Goal: Task Accomplishment & Management: Manage account settings

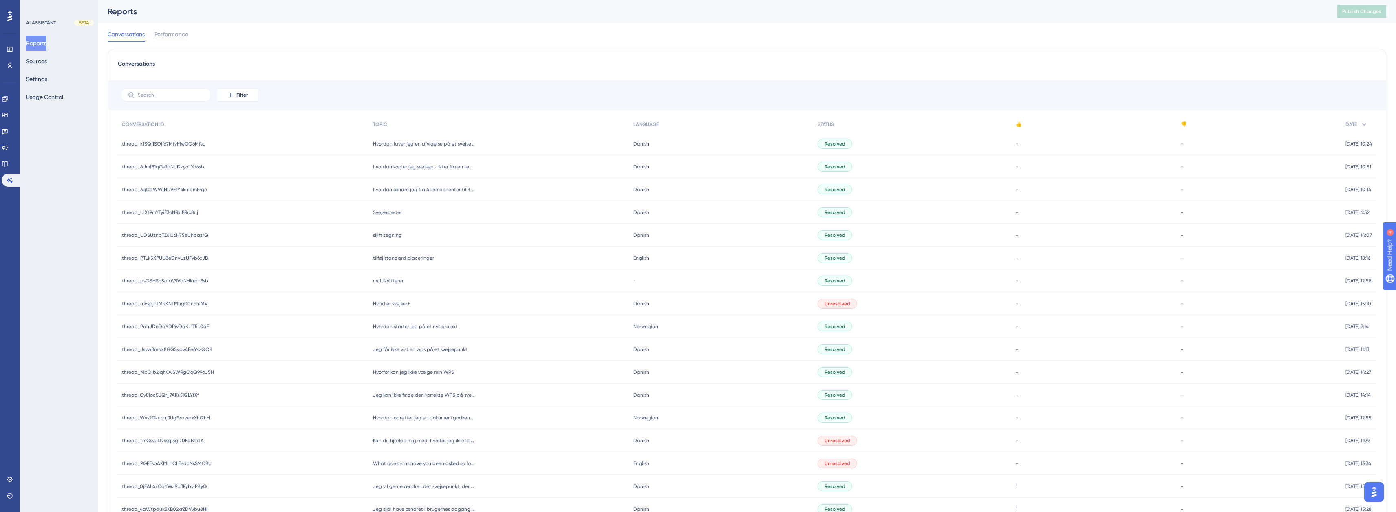
click at [21, 101] on div "AI ASSISTANT BETA Reports Sources Settings Usage Control" at bounding box center [59, 256] width 78 height 512
click at [8, 101] on link at bounding box center [5, 98] width 7 height 13
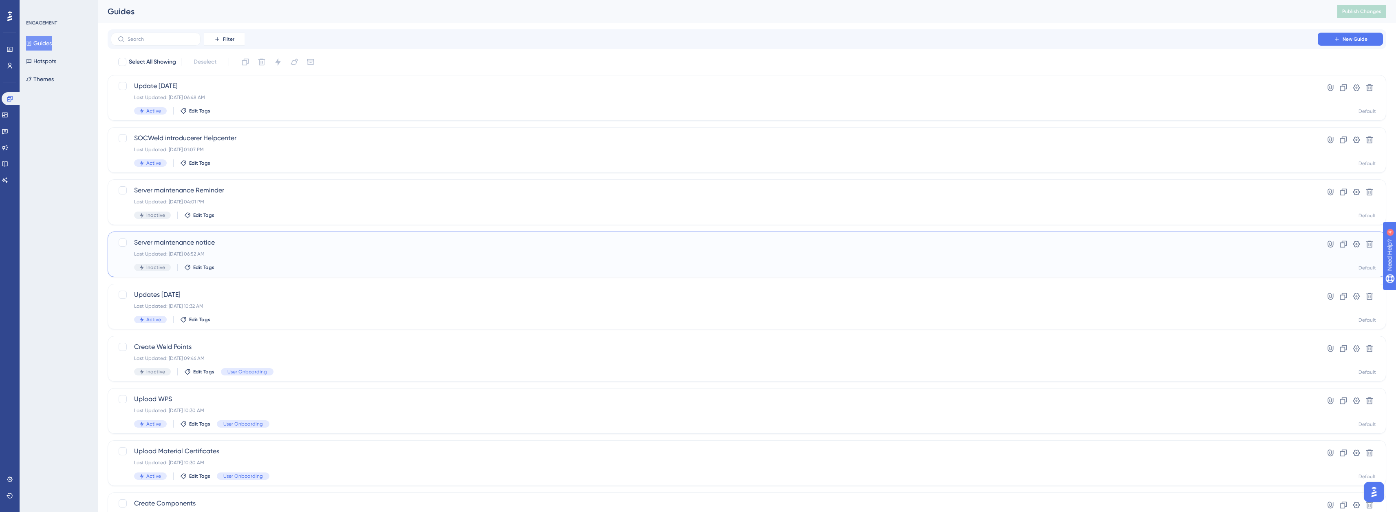
click at [239, 245] on span "Server maintenance notice" at bounding box center [714, 243] width 1160 height 10
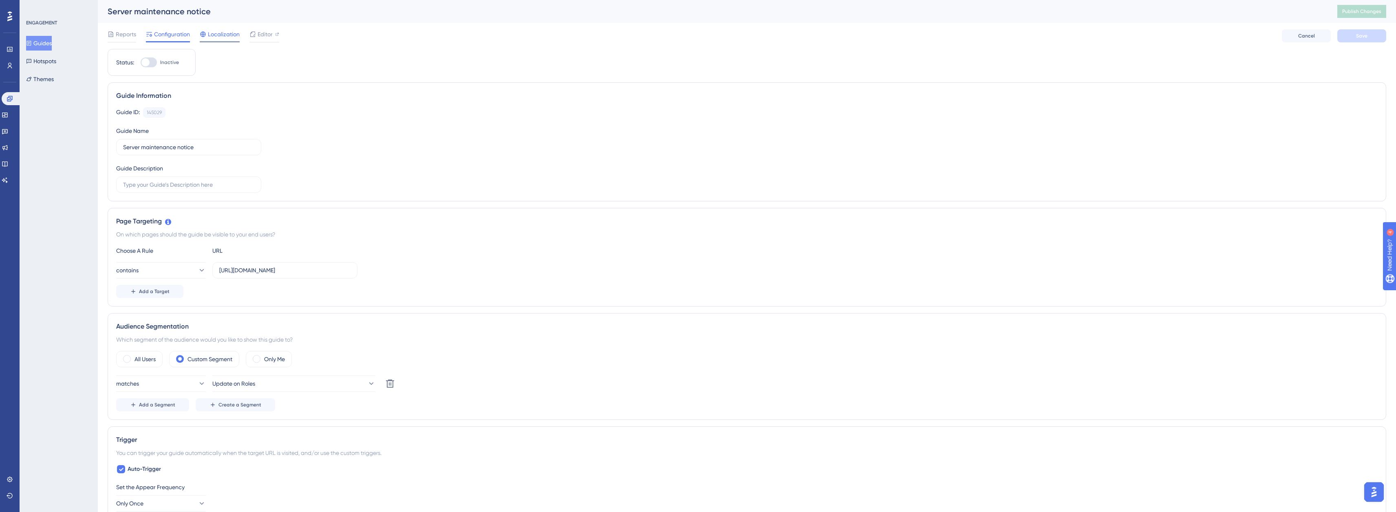
click at [225, 37] on span "Localization" at bounding box center [224, 34] width 32 height 10
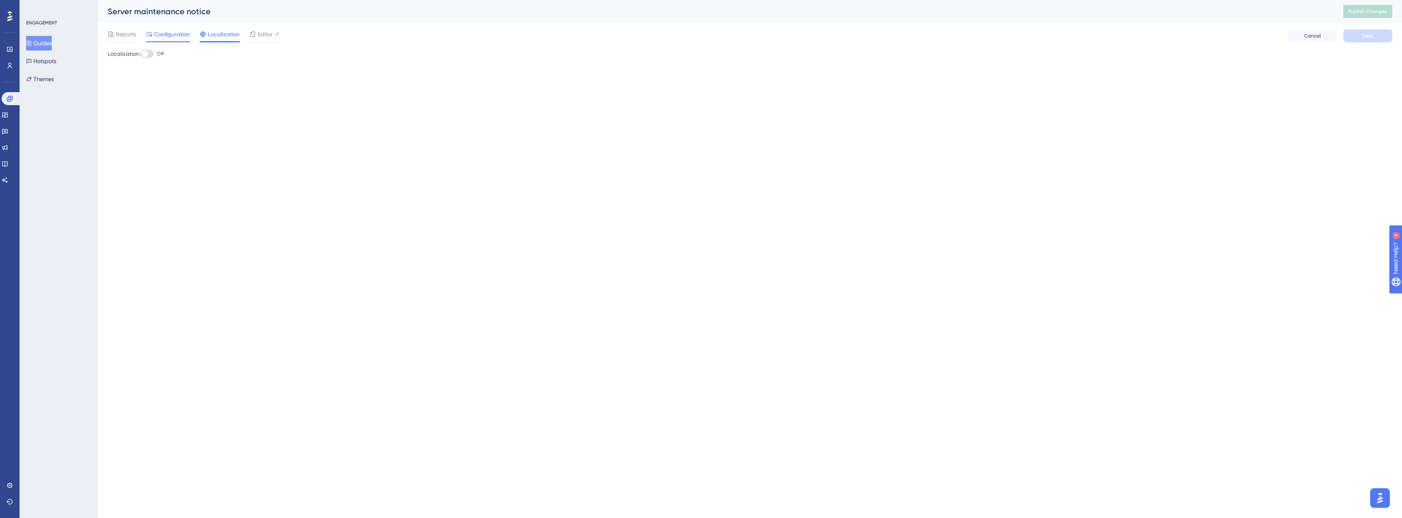
click at [165, 33] on span "Configuration" at bounding box center [172, 34] width 36 height 10
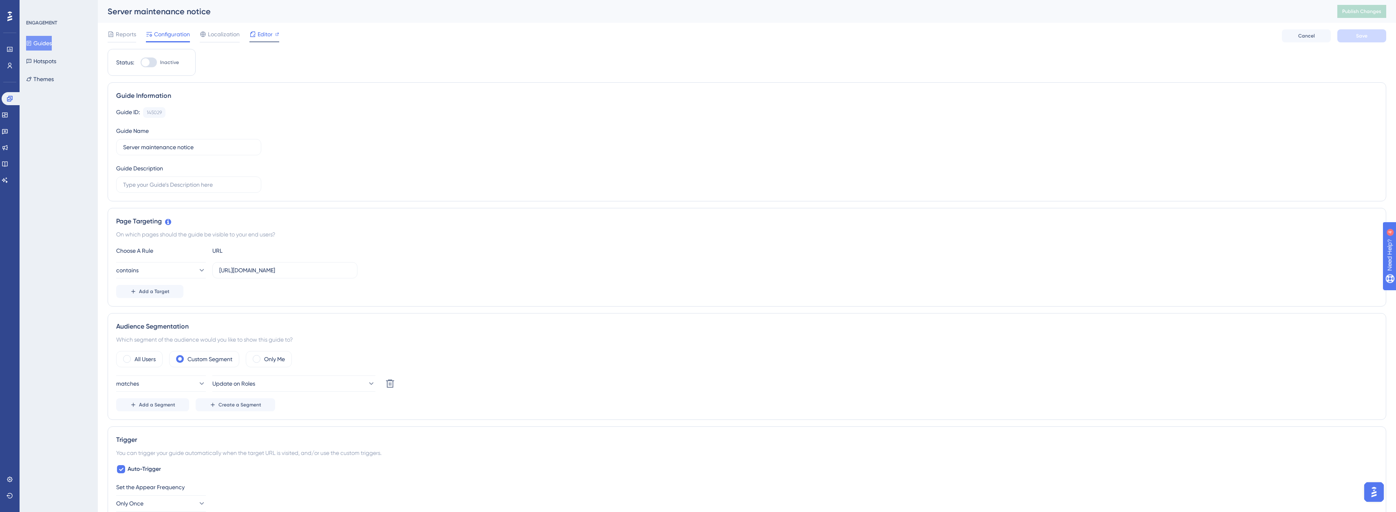
click at [256, 31] on div "Editor" at bounding box center [264, 34] width 30 height 10
click at [237, 267] on input "https://app.socweld.com/" at bounding box center [284, 270] width 131 height 9
click at [242, 267] on input "https://app.socweld.com/" at bounding box center [284, 270] width 131 height 9
type input "https://demo.socweld.com/"
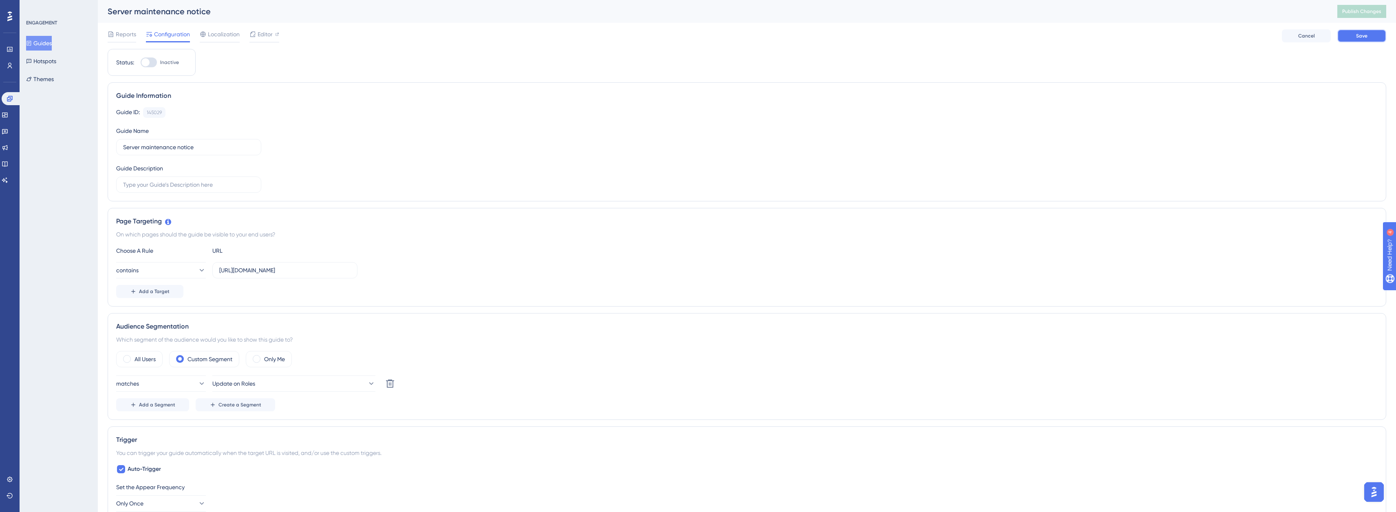
click at [1368, 41] on button "Save" at bounding box center [1361, 35] width 49 height 13
click at [1369, 12] on span "Publish Changes" at bounding box center [1361, 11] width 39 height 7
click at [274, 358] on label "Only Me" at bounding box center [274, 359] width 21 height 10
click at [145, 64] on div at bounding box center [145, 62] width 8 height 8
click at [141, 63] on input "Inactive" at bounding box center [140, 62] width 0 height 0
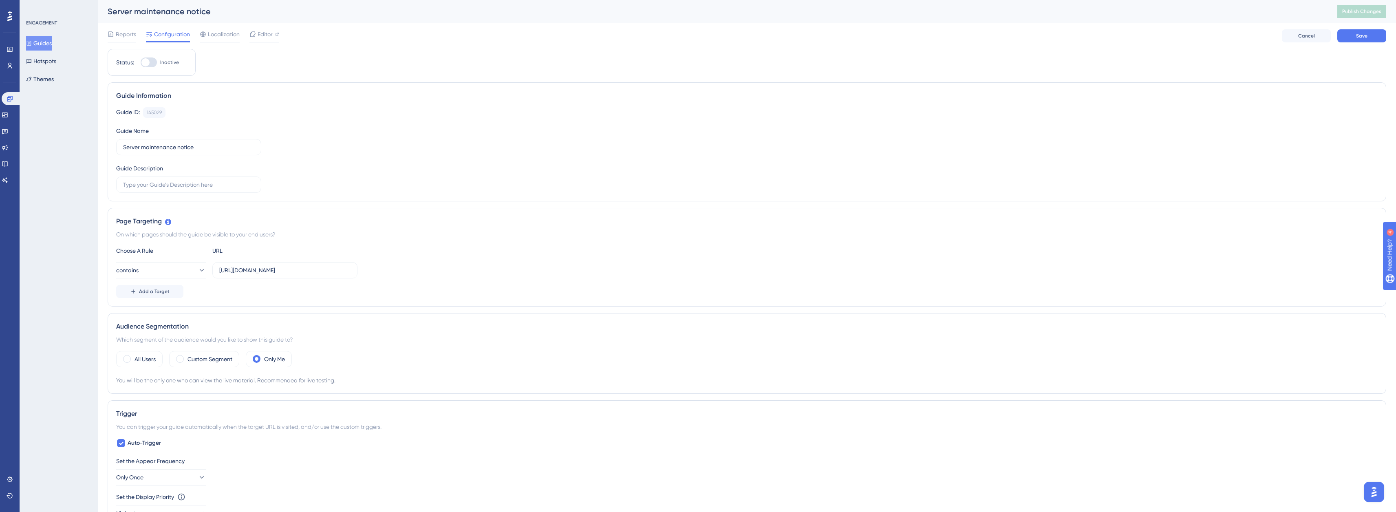
checkbox input "true"
click at [1366, 40] on button "Save" at bounding box center [1361, 35] width 49 height 13
click at [1372, 12] on span "Publish Changes" at bounding box center [1361, 11] width 39 height 7
click at [149, 59] on div at bounding box center [152, 62] width 8 height 8
click at [141, 62] on input "Active" at bounding box center [140, 62] width 0 height 0
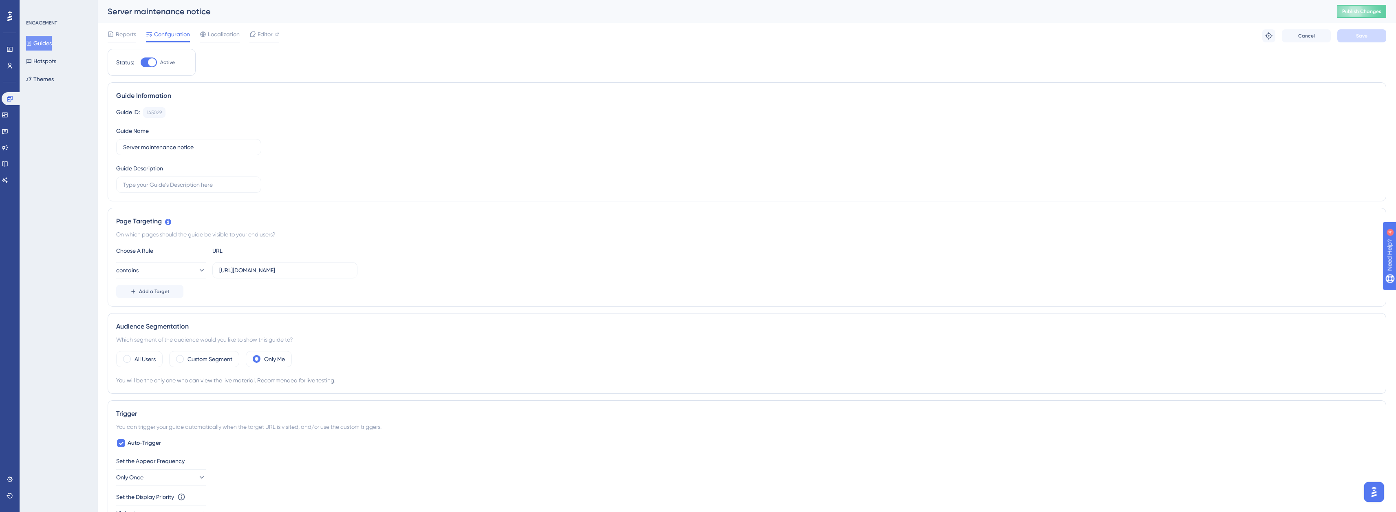
checkbox input "false"
click at [1354, 40] on button "Save" at bounding box center [1361, 35] width 49 height 13
click at [1366, 9] on span "Publish Changes" at bounding box center [1361, 11] width 39 height 7
